Goal: Task Accomplishment & Management: Use online tool/utility

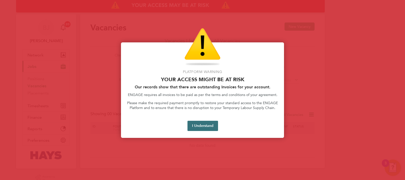
click at [212, 127] on button "I Understand" at bounding box center [203, 126] width 31 height 10
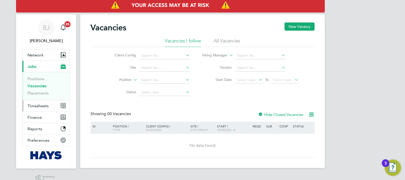
click at [28, 108] on button "Timesheets" at bounding box center [45, 105] width 47 height 11
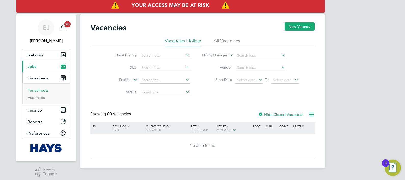
click at [43, 89] on link "Timesheets" at bounding box center [38, 90] width 21 height 5
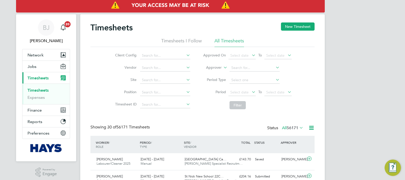
click at [222, 67] on icon at bounding box center [222, 66] width 0 height 5
click at [218, 72] on li "Worker" at bounding box center [209, 73] width 25 height 7
click at [244, 68] on input at bounding box center [255, 67] width 50 height 7
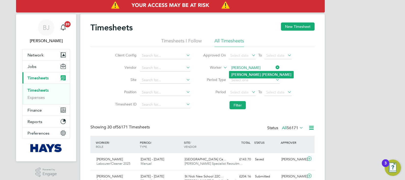
click at [262, 74] on b "[PERSON_NAME]" at bounding box center [277, 74] width 30 height 4
type input "[PERSON_NAME]"
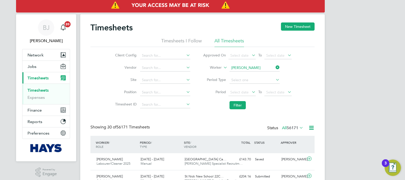
click at [287, 93] on icon at bounding box center [287, 91] width 0 height 7
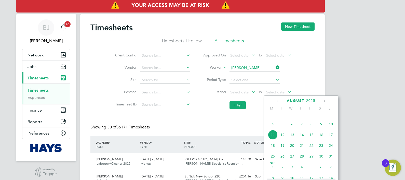
click at [313, 129] on span "8" at bounding box center [312, 124] width 10 height 10
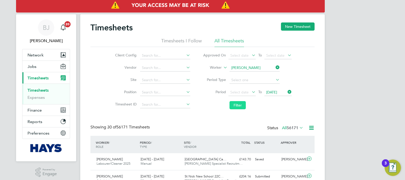
click at [234, 104] on button "Filter" at bounding box center [238, 105] width 16 height 8
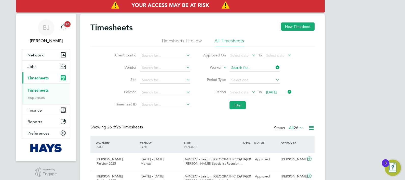
click at [253, 68] on input at bounding box center [255, 67] width 50 height 7
type input "nana"
click at [254, 85] on li "Period Type" at bounding box center [247, 80] width 101 height 12
click at [250, 67] on input at bounding box center [255, 67] width 50 height 7
click at [251, 75] on li "[PERSON_NAME]" at bounding box center [254, 74] width 50 height 7
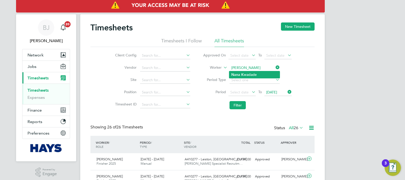
type input "[PERSON_NAME]"
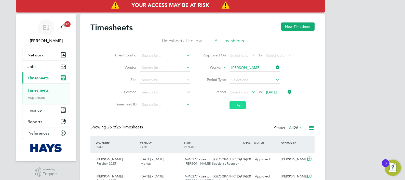
click at [241, 106] on button "Filter" at bounding box center [238, 105] width 16 height 8
